Goal: Task Accomplishment & Management: Complete application form

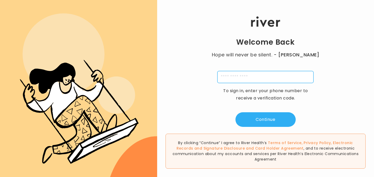
click at [244, 80] on input "tel" at bounding box center [265, 77] width 96 height 12
type input "**********"
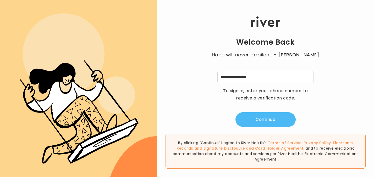
click at [257, 117] on button "Continue" at bounding box center [265, 120] width 60 height 15
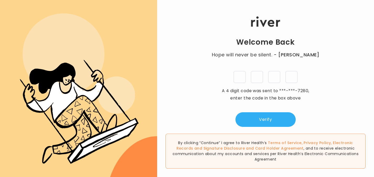
type input "*"
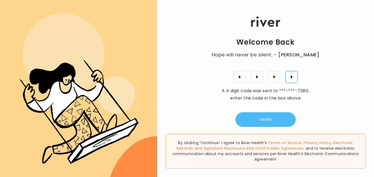
type input "*"
click at [253, 123] on button "Verify" at bounding box center [265, 120] width 60 height 15
